Goal: Task Accomplishment & Management: Manage account settings

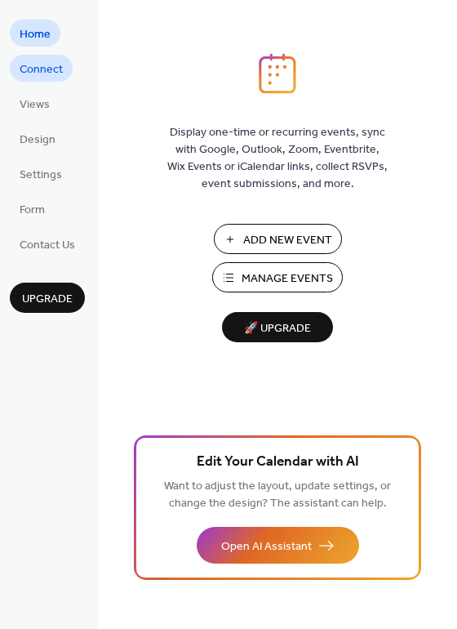
click at [51, 75] on span "Connect" at bounding box center [41, 69] width 43 height 17
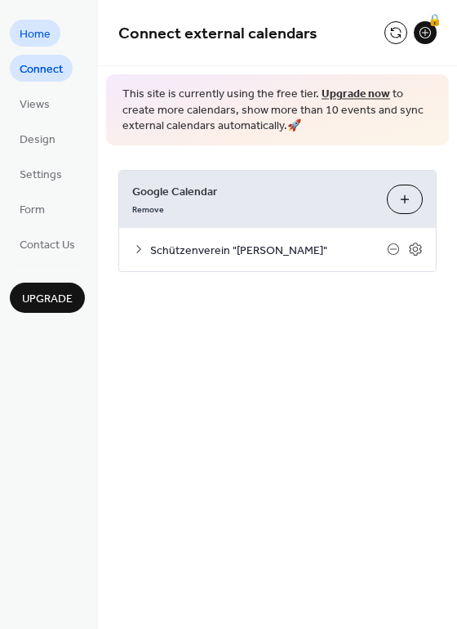
click at [31, 38] on span "Home" at bounding box center [35, 34] width 31 height 17
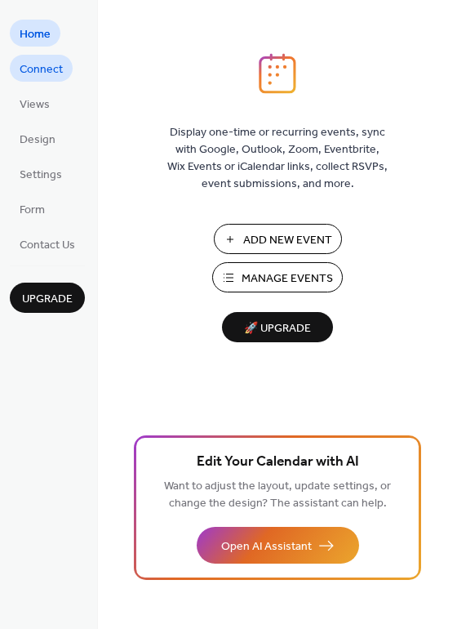
click at [38, 61] on span "Connect" at bounding box center [41, 69] width 43 height 17
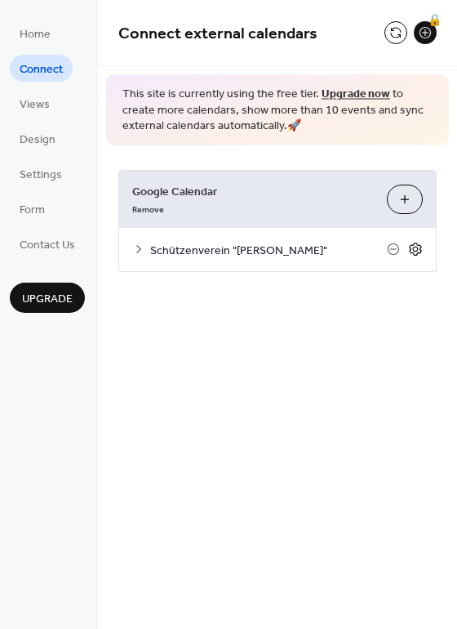
click at [411, 251] on icon at bounding box center [415, 248] width 12 height 13
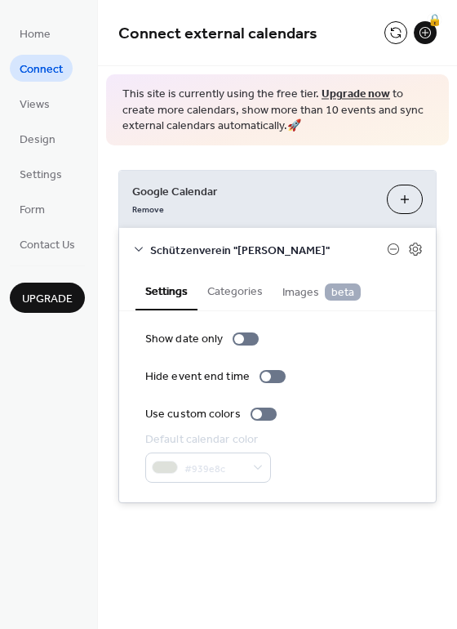
click at [237, 291] on button "Categories" at bounding box center [235, 290] width 75 height 38
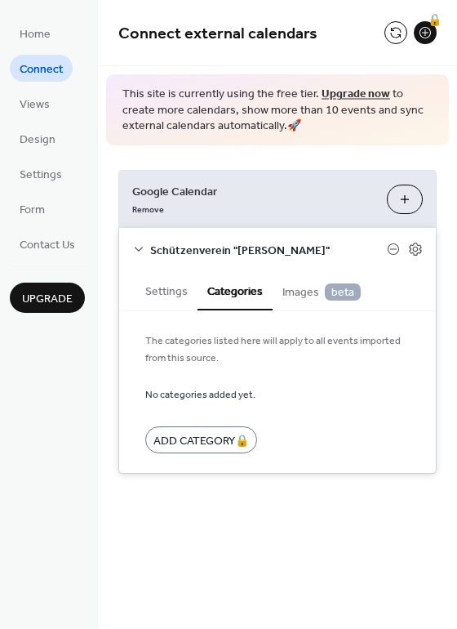
click at [286, 287] on span "Images beta" at bounding box center [322, 292] width 78 height 18
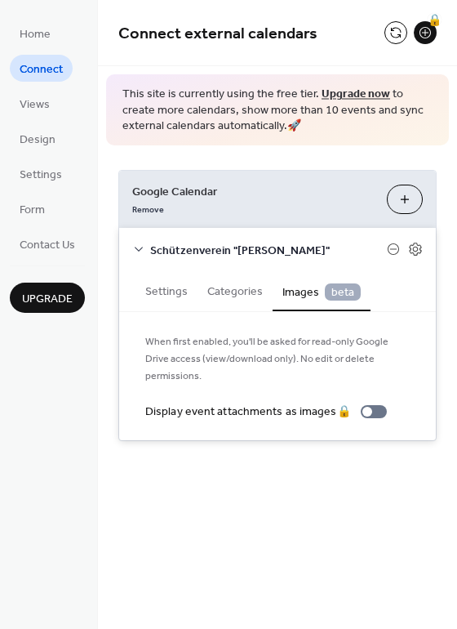
click at [172, 287] on button "Settings" at bounding box center [167, 290] width 62 height 38
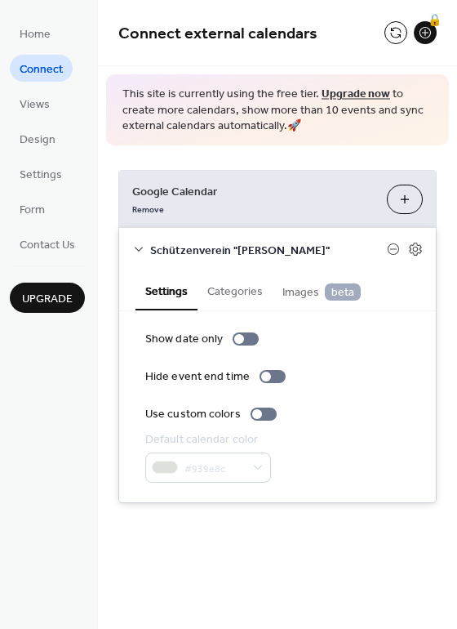
click at [209, 522] on div "Google Calendar Remove Choose Calendars Schützenverein "[PERSON_NAME]" Settings…" at bounding box center [277, 336] width 359 height 382
click at [391, 27] on button at bounding box center [396, 32] width 23 height 23
